Goal: Information Seeking & Learning: Learn about a topic

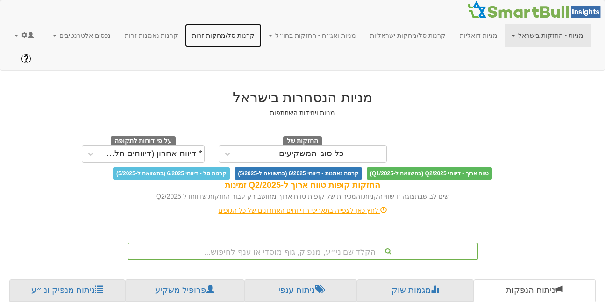
click at [258, 35] on link "קרנות סל/מחקות זרות" at bounding box center [223, 35] width 77 height 23
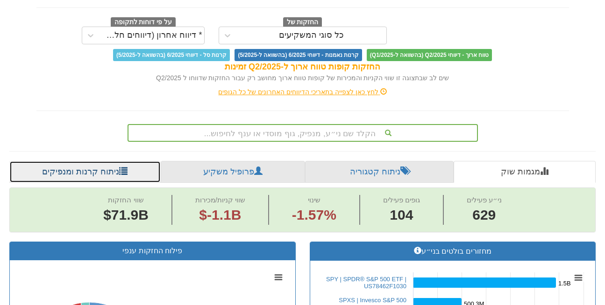
click at [85, 161] on link "ניתוח קרנות ומנפיקים" at bounding box center [84, 172] width 151 height 22
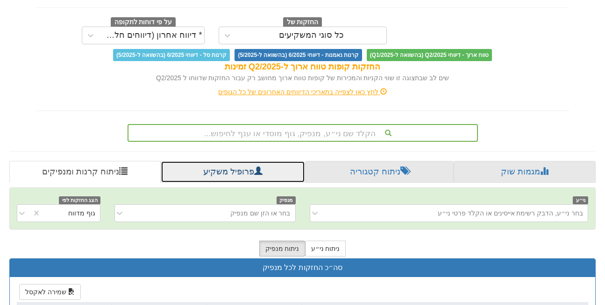
click at [219, 161] on link "פרופיל משקיע" at bounding box center [233, 172] width 144 height 22
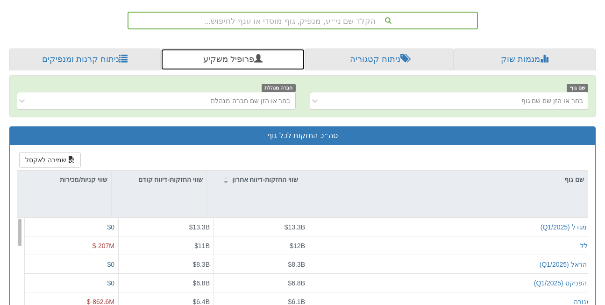
scroll to position [220, 0]
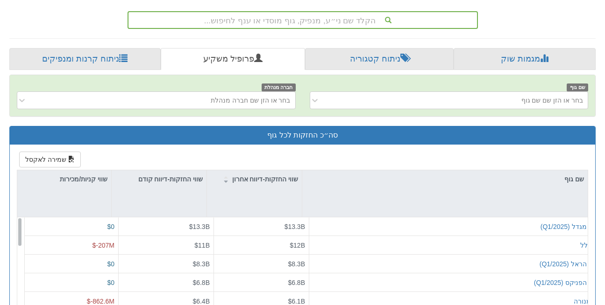
drag, startPoint x: 529, startPoint y: 130, endPoint x: 512, endPoint y: 127, distance: 17.5
click at [529, 145] on div "שמירה לאקסל שם גוף שווי החזקות-דיווח אחרון שווי החזקות-דיווח קודם שווי קניות/מכ…" at bounding box center [302, 301] width 585 height 312
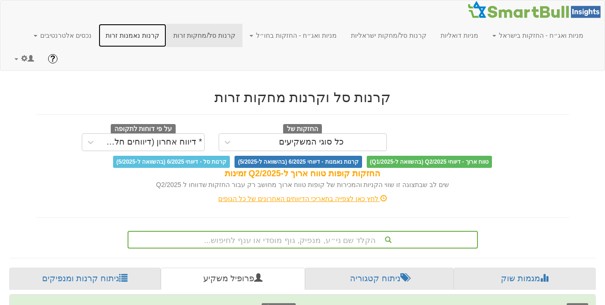
click at [166, 35] on link "קרנות נאמנות זרות" at bounding box center [133, 35] width 68 height 23
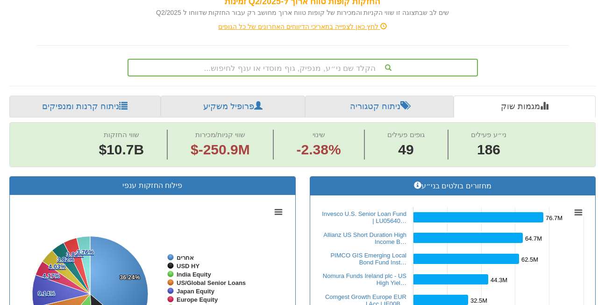
scroll to position [161, 0]
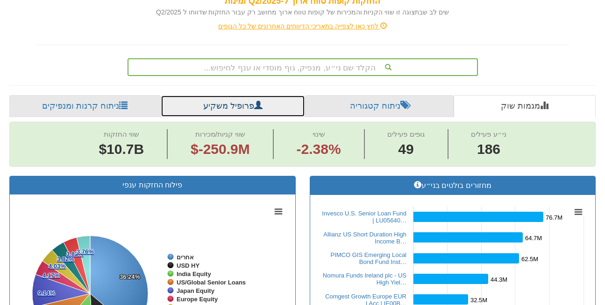
click at [215, 95] on link "פרופיל משקיע" at bounding box center [233, 106] width 144 height 22
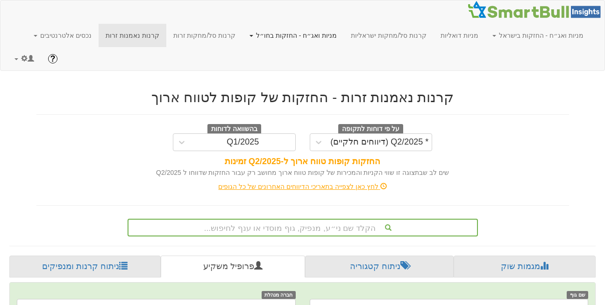
click at [312, 37] on link "מניות ואג״ח - החזקות בחו״ל" at bounding box center [292, 35] width 101 height 23
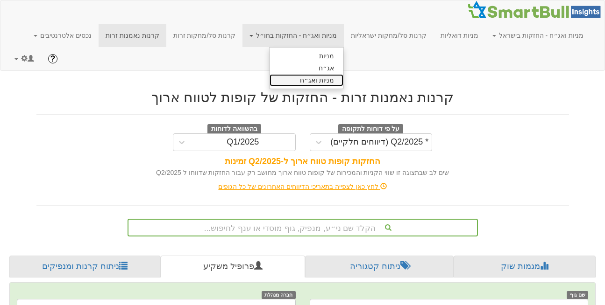
click at [324, 76] on link "מניות ואג״ח" at bounding box center [306, 80] width 74 height 12
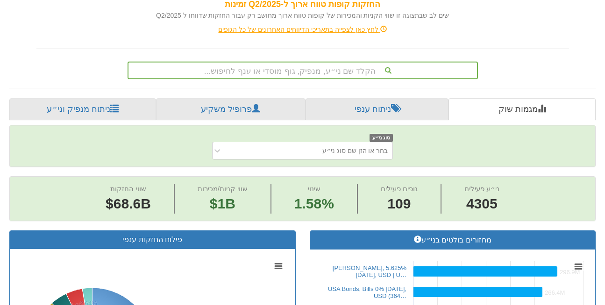
scroll to position [170, 0]
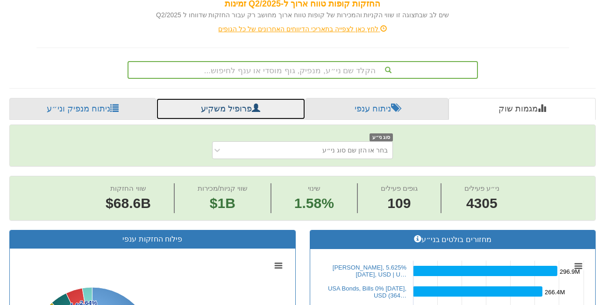
click at [207, 98] on link "פרופיל משקיע" at bounding box center [230, 109] width 149 height 22
